Goal: Information Seeking & Learning: Check status

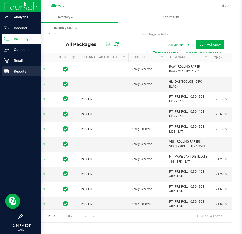
click at [8, 69] on icon at bounding box center [6, 71] width 5 height 5
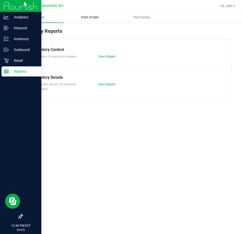
click at [83, 18] on span "Point of Sale" at bounding box center [89, 17] width 31 height 5
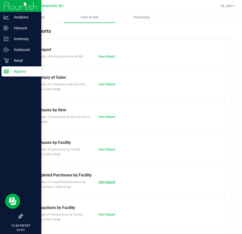
click at [103, 181] on link "View Report" at bounding box center [106, 182] width 17 height 4
